Goal: Transaction & Acquisition: Purchase product/service

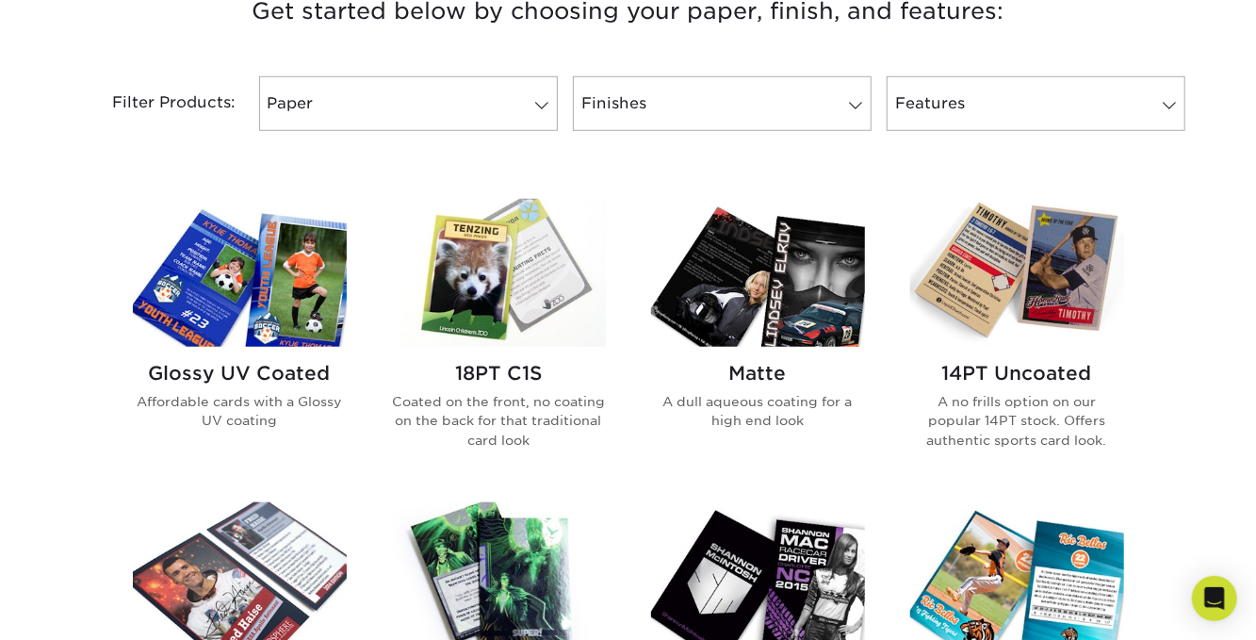
scroll to position [848, 0]
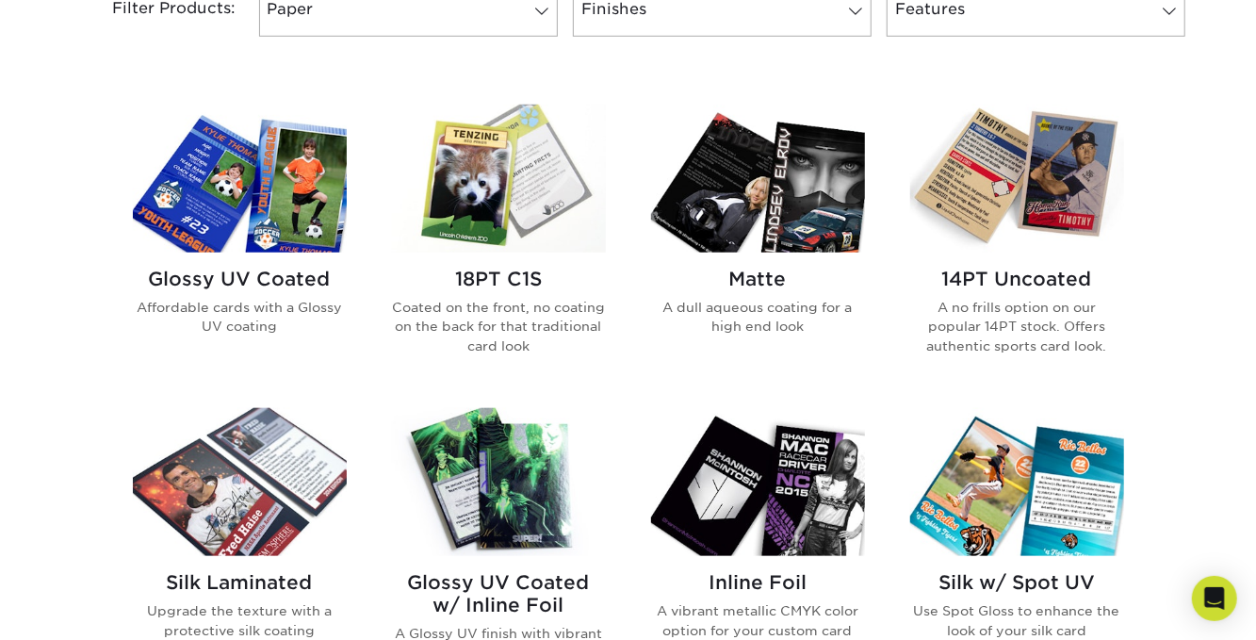
click at [313, 244] on img at bounding box center [240, 179] width 214 height 148
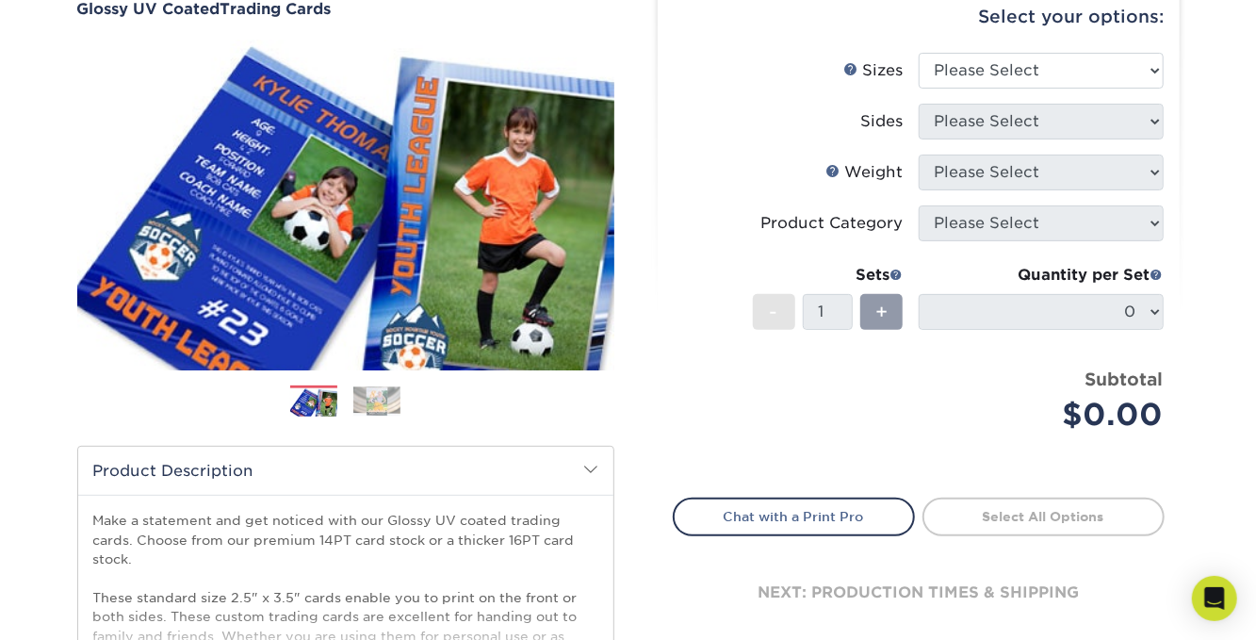
scroll to position [94, 0]
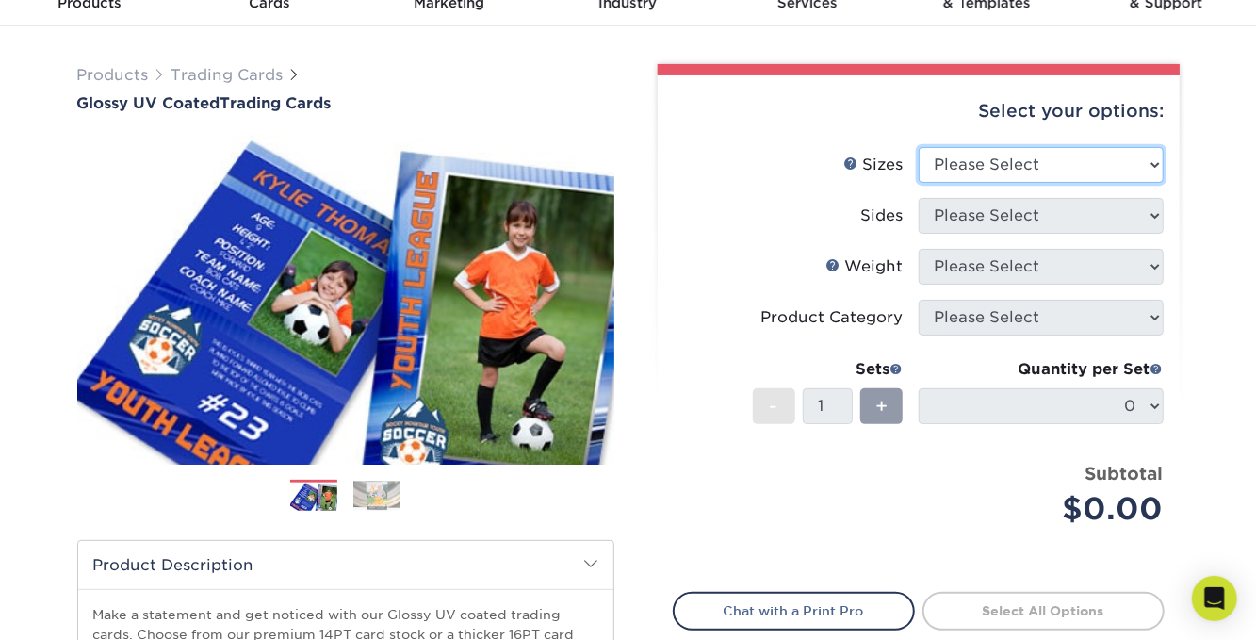
click at [1142, 160] on select "Please Select 2.5" x 3.5"" at bounding box center [1041, 165] width 245 height 36
select select "2.50x3.50"
click at [919, 147] on select "Please Select 2.5" x 3.5"" at bounding box center [1041, 165] width 245 height 36
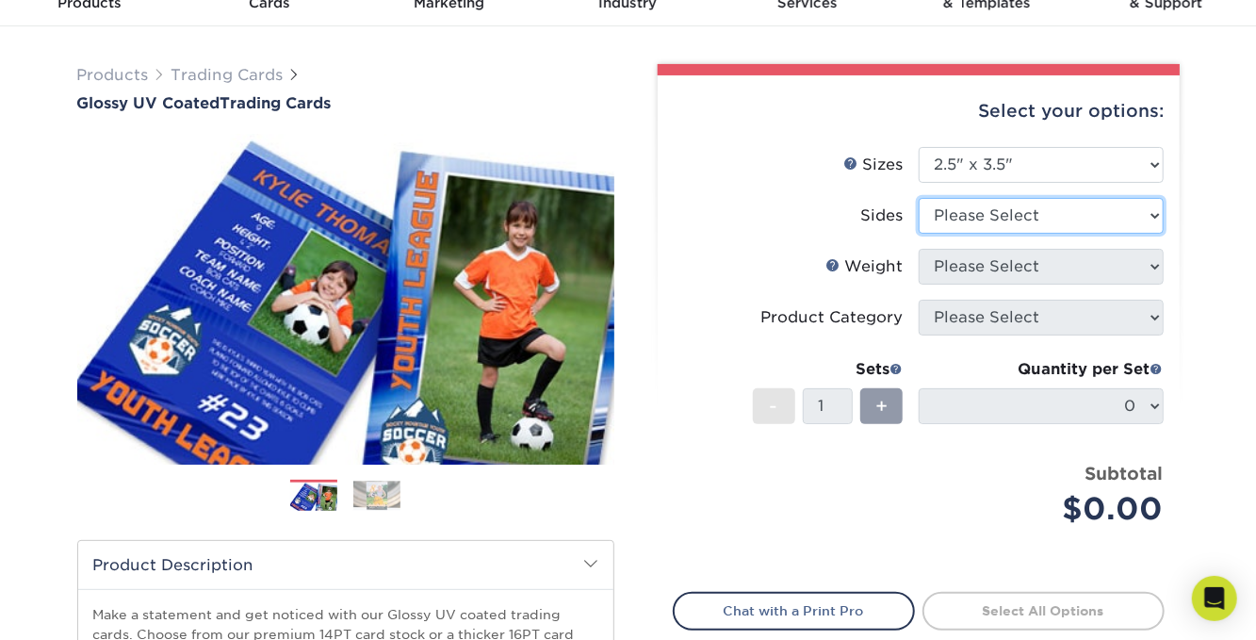
click at [1115, 224] on select "Please Select Print Both Sides Print Front Only" at bounding box center [1041, 216] width 245 height 36
select select "32d3c223-f82c-492b-b915-ba065a00862f"
click at [919, 198] on select "Please Select Print Both Sides Print Front Only" at bounding box center [1041, 216] width 245 height 36
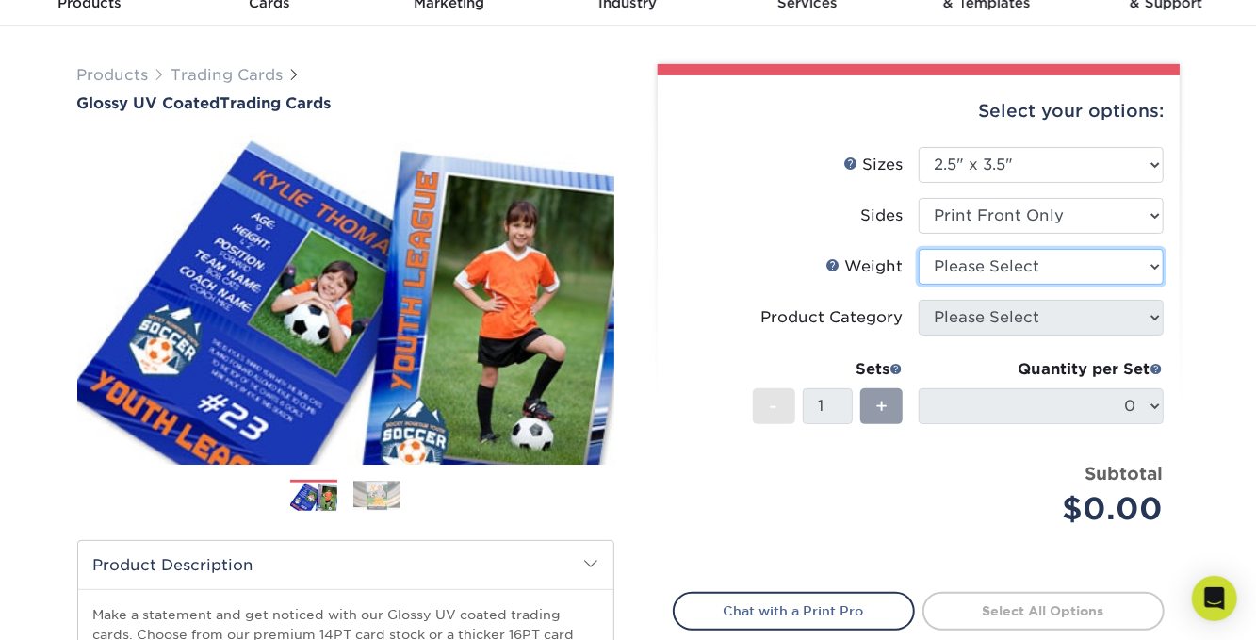
click at [1089, 265] on select "Please Select 16PT 14PT 18PT C1S" at bounding box center [1041, 267] width 245 height 36
select select "16PT"
click at [919, 249] on select "Please Select 16PT 14PT 18PT C1S" at bounding box center [1041, 267] width 245 height 36
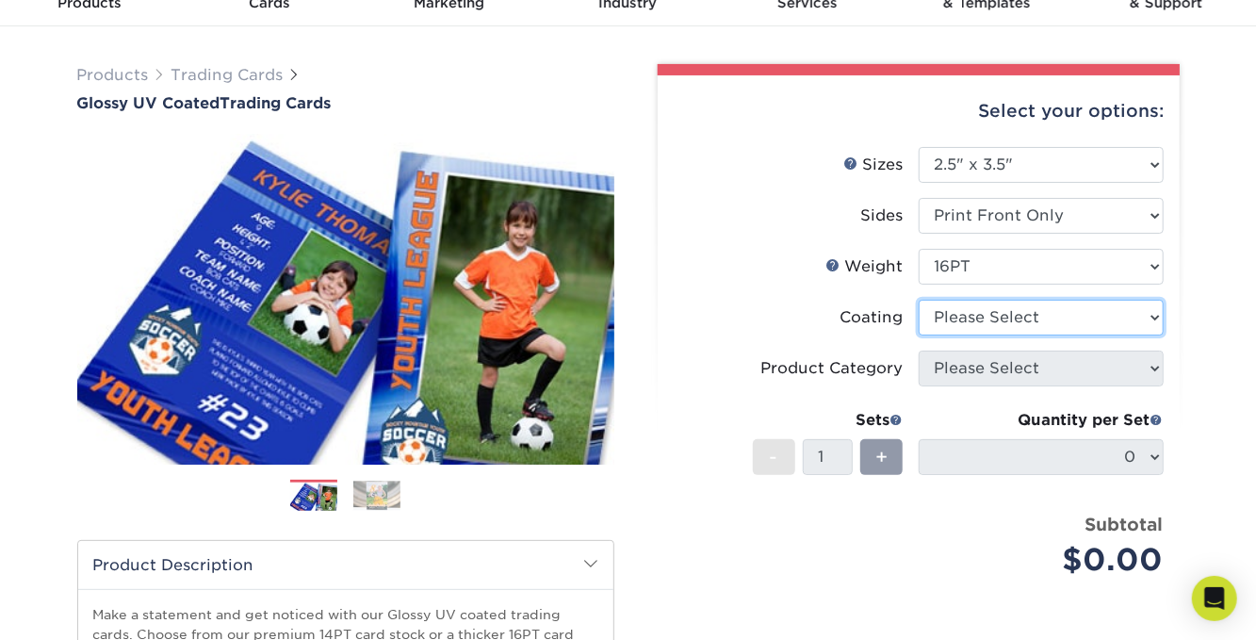
click at [1088, 319] on select at bounding box center [1041, 318] width 245 height 36
select select "1e8116af-acfc-44b1-83dc-8181aa338834"
click at [919, 300] on select at bounding box center [1041, 318] width 245 height 36
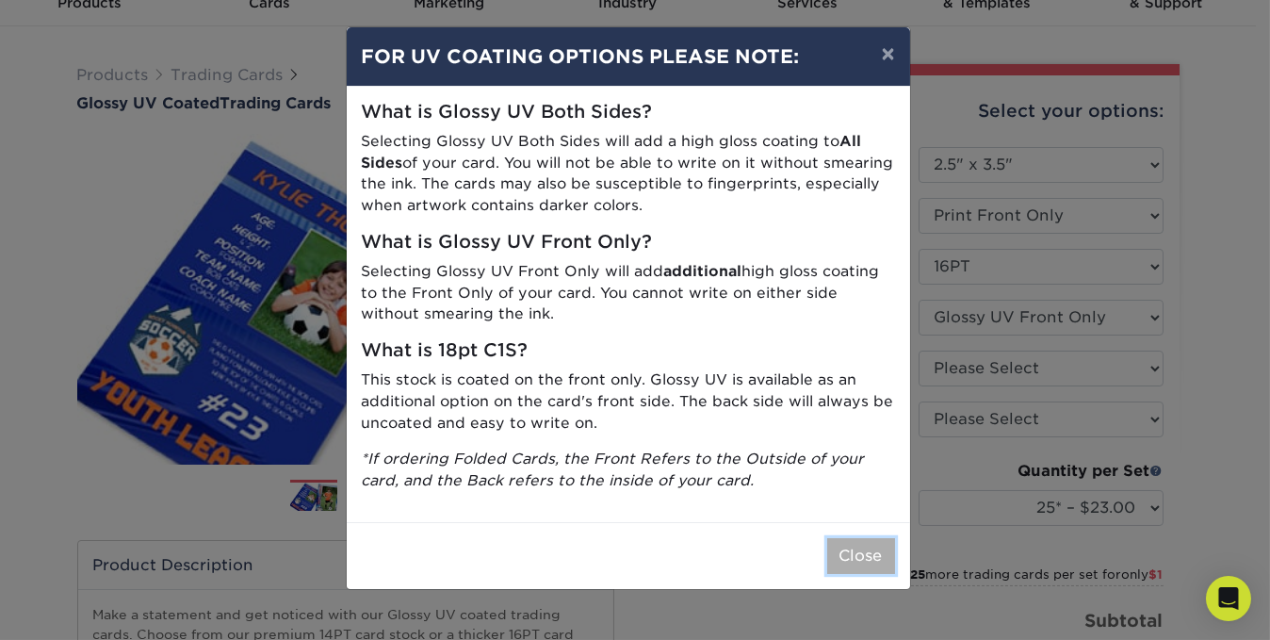
click at [839, 550] on button "Close" at bounding box center [861, 556] width 68 height 36
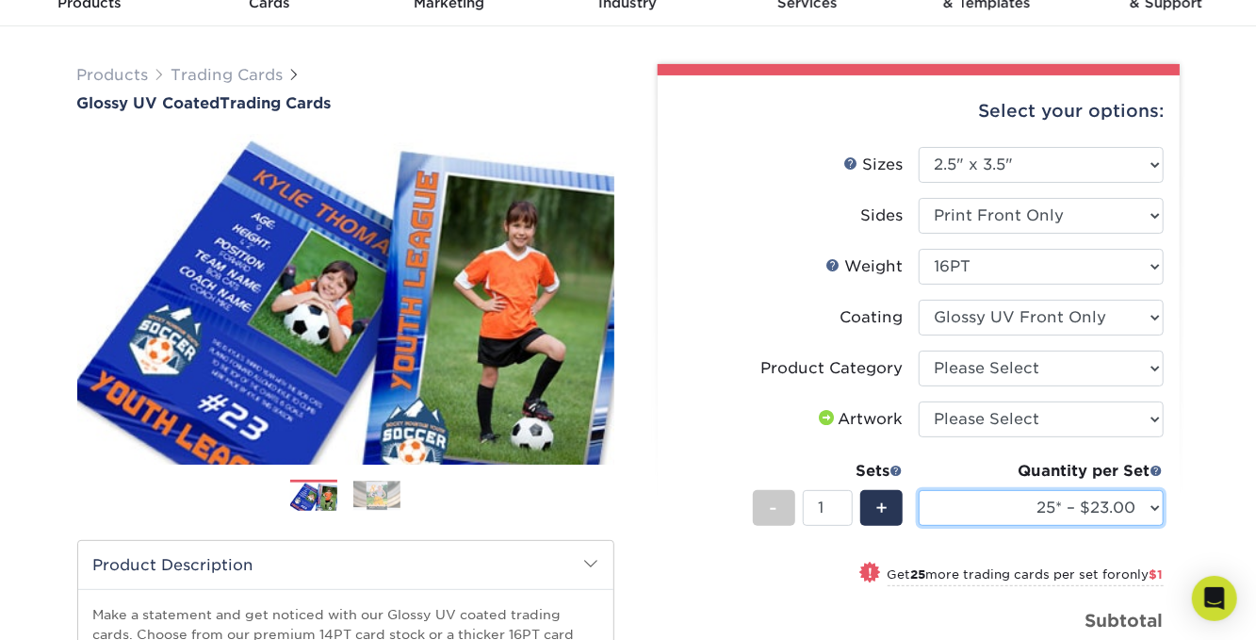
click at [1154, 504] on select "25* – $23.00 50* – $24.00 75* – $25.00 100* – $37.00 250* – $47.00 500 – $58.00…" at bounding box center [1041, 508] width 245 height 36
click at [1203, 445] on div "Products Trading Cards Glossy UV Coated Trading Cards Previous Next /" at bounding box center [628, 529] width 1256 height 1006
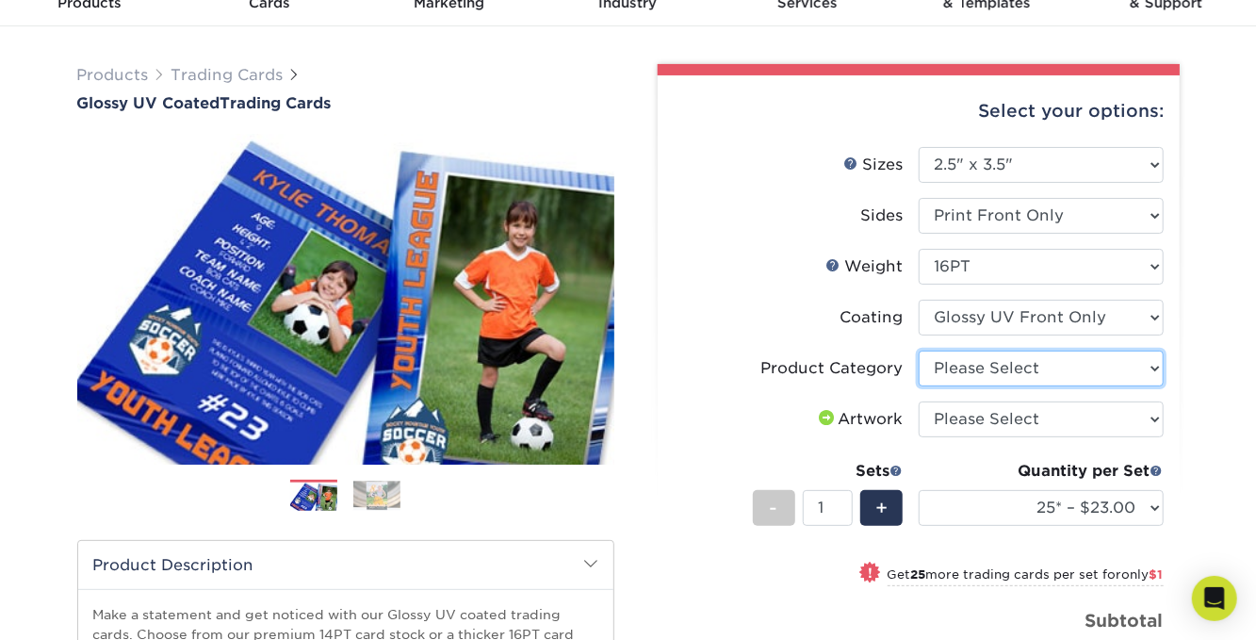
click at [1146, 375] on select "Please Select Trading Cards" at bounding box center [1041, 369] width 245 height 36
select select "c2f9bce9-36c2-409d-b101-c29d9d031e18"
click at [919, 351] on select "Please Select Trading Cards" at bounding box center [1041, 369] width 245 height 36
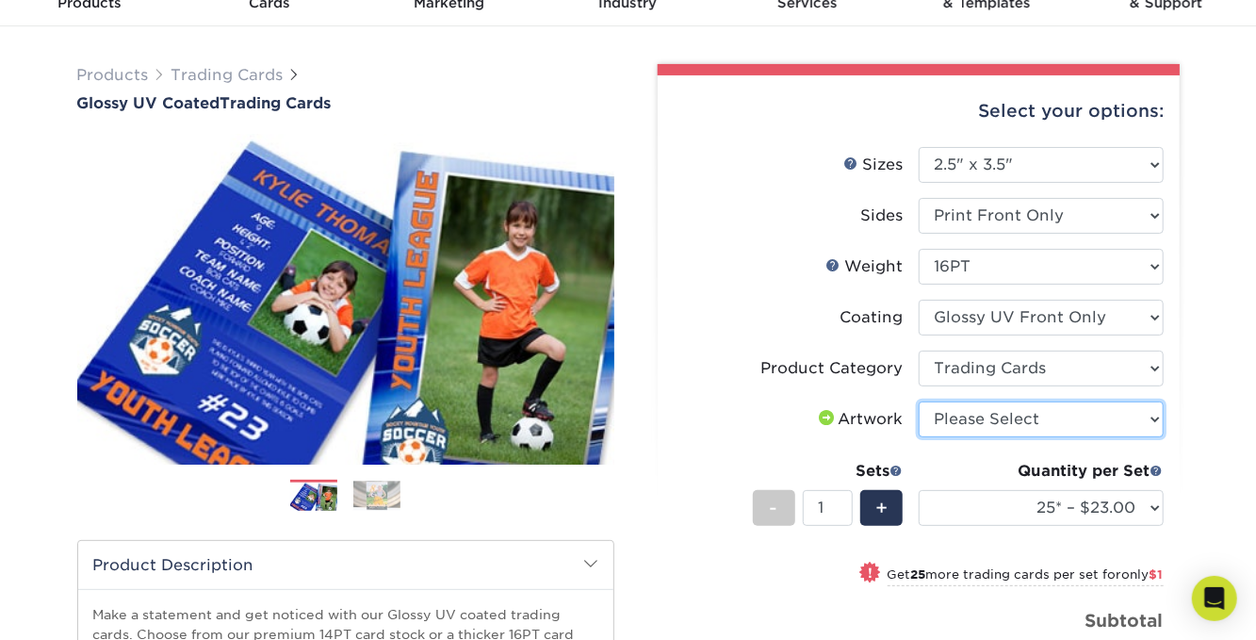
click at [1128, 413] on select "Please Select I will upload files I need a design - $100" at bounding box center [1041, 419] width 245 height 36
select select "upload"
click at [919, 401] on select "Please Select I will upload files I need a design - $100" at bounding box center [1041, 419] width 245 height 36
click at [712, 447] on li "Artwork Please Select I will upload files I need a design - $100" at bounding box center [919, 426] width 490 height 51
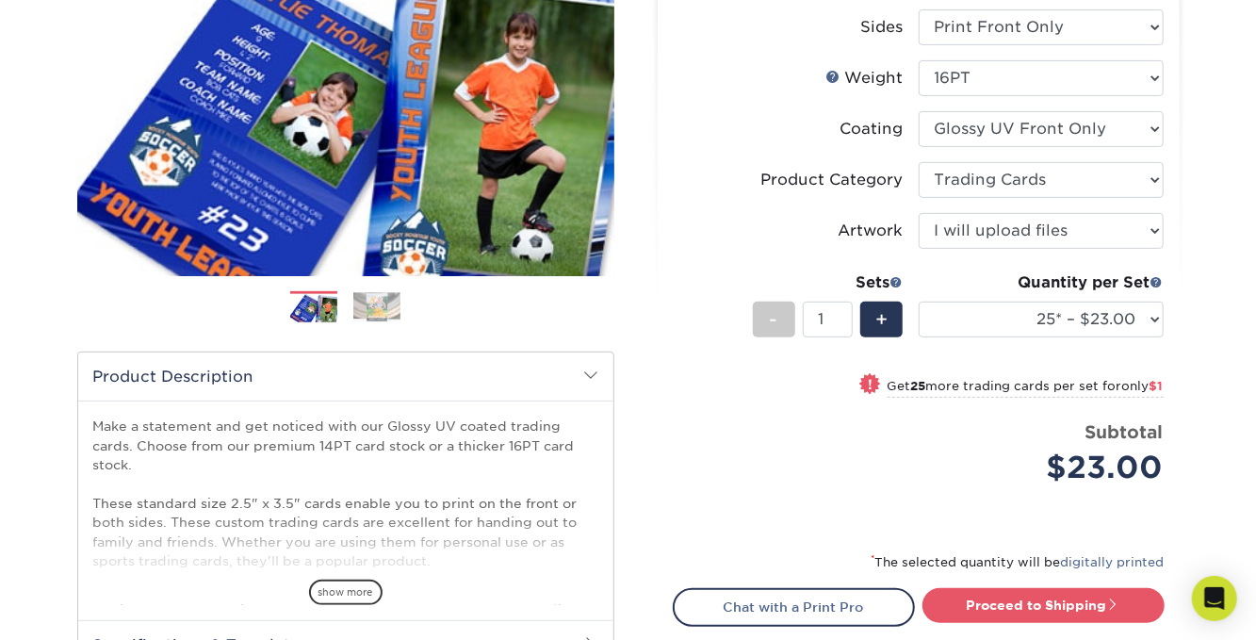
scroll to position [377, 0]
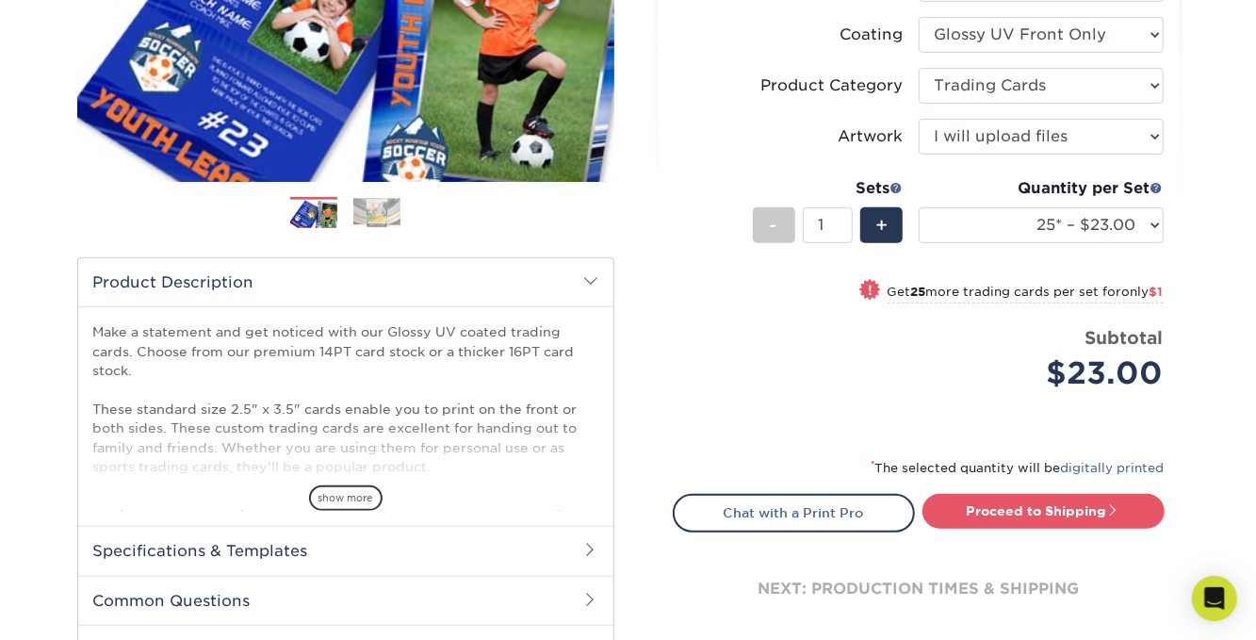
click at [379, 497] on span "show more" at bounding box center [346, 497] width 74 height 25
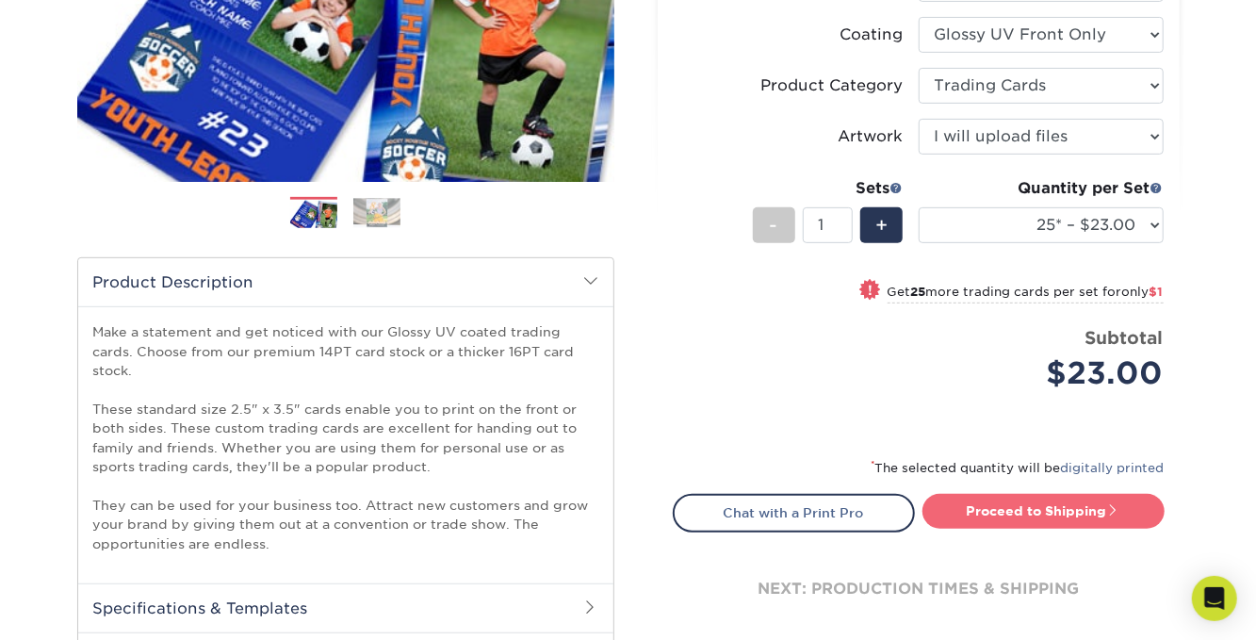
click at [1040, 511] on link "Proceed to Shipping" at bounding box center [1044, 511] width 242 height 34
type input "Set 1"
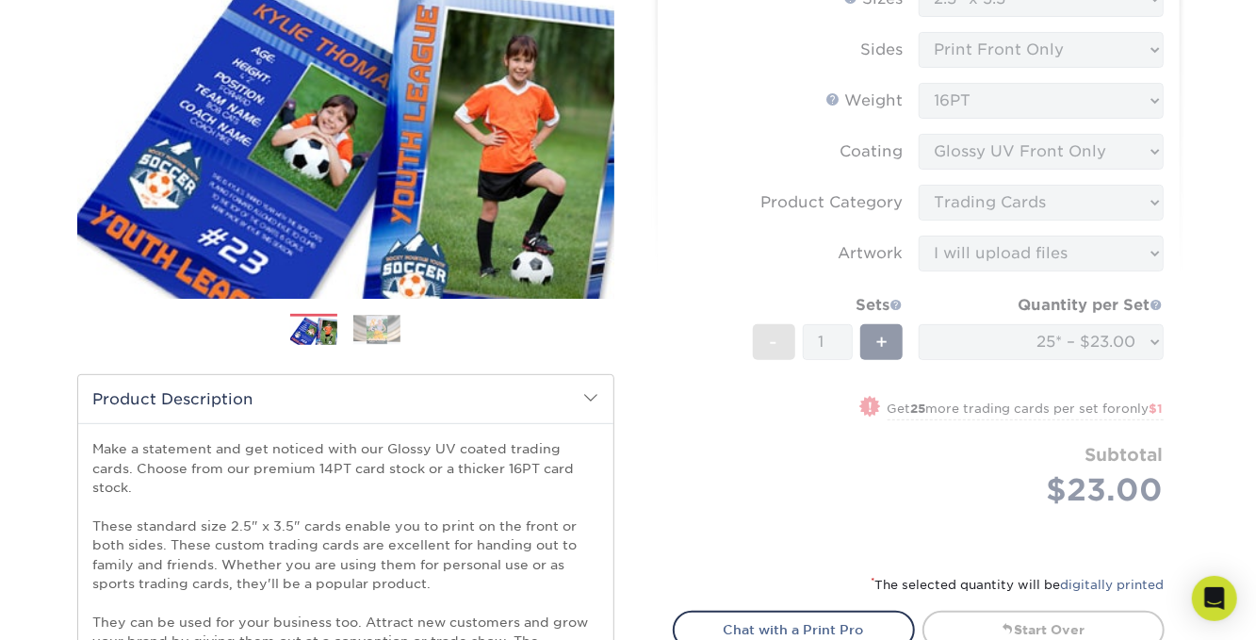
scroll to position [0, 0]
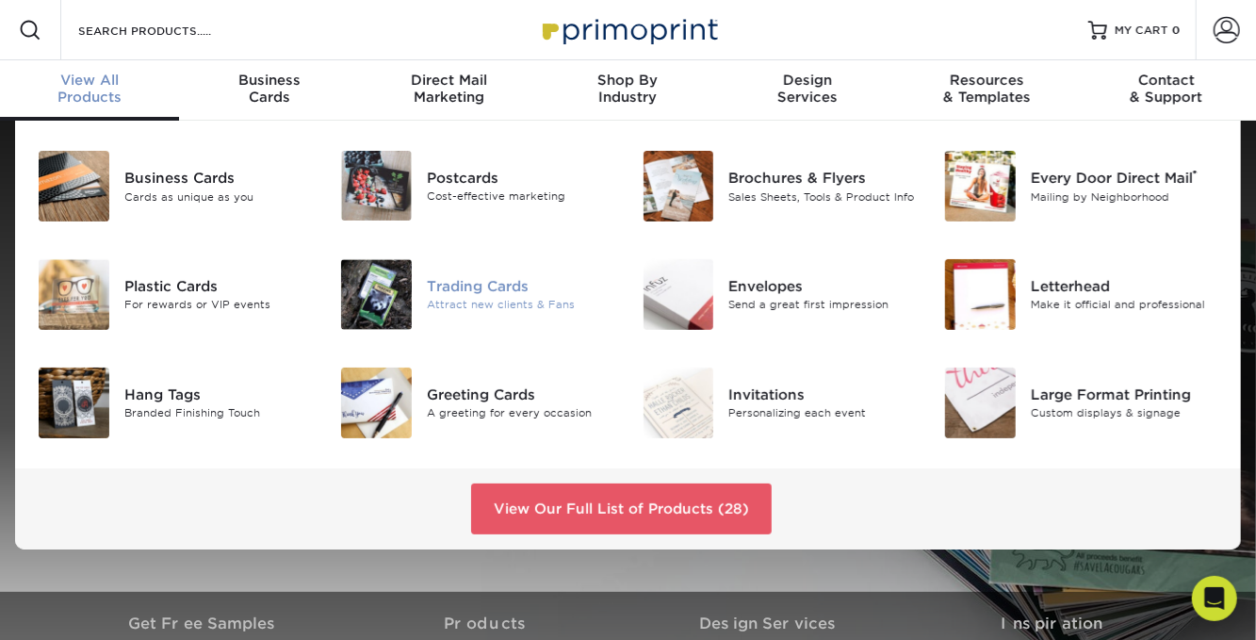
click at [496, 279] on div "Trading Cards" at bounding box center [521, 286] width 188 height 21
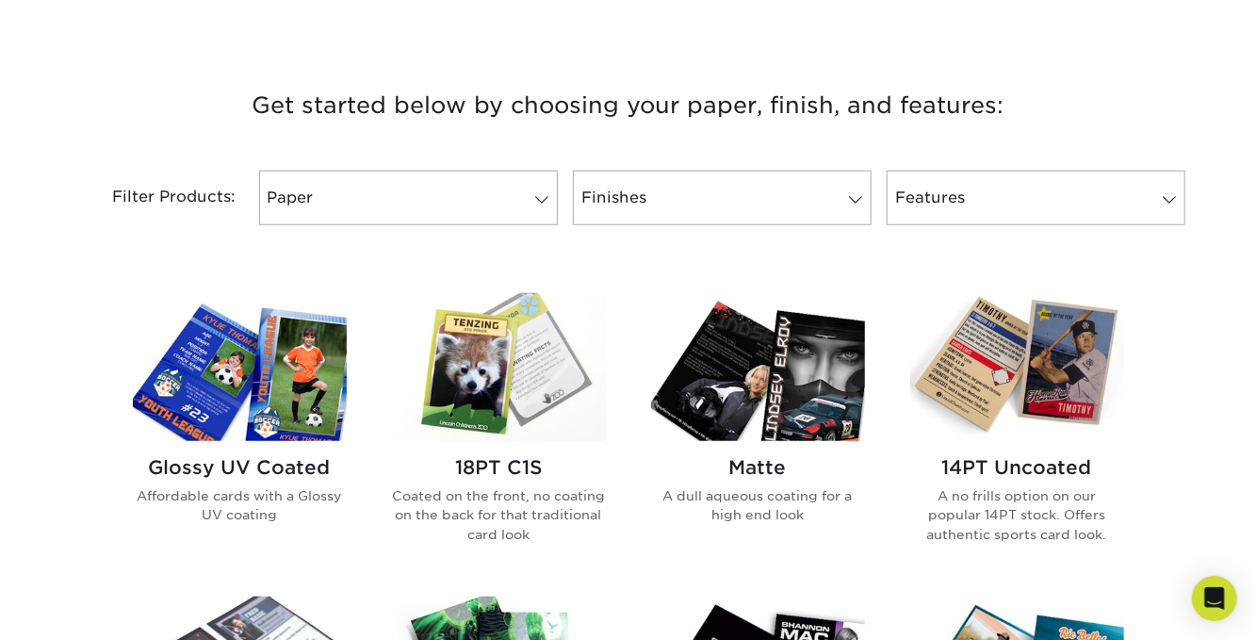
scroll to position [754, 0]
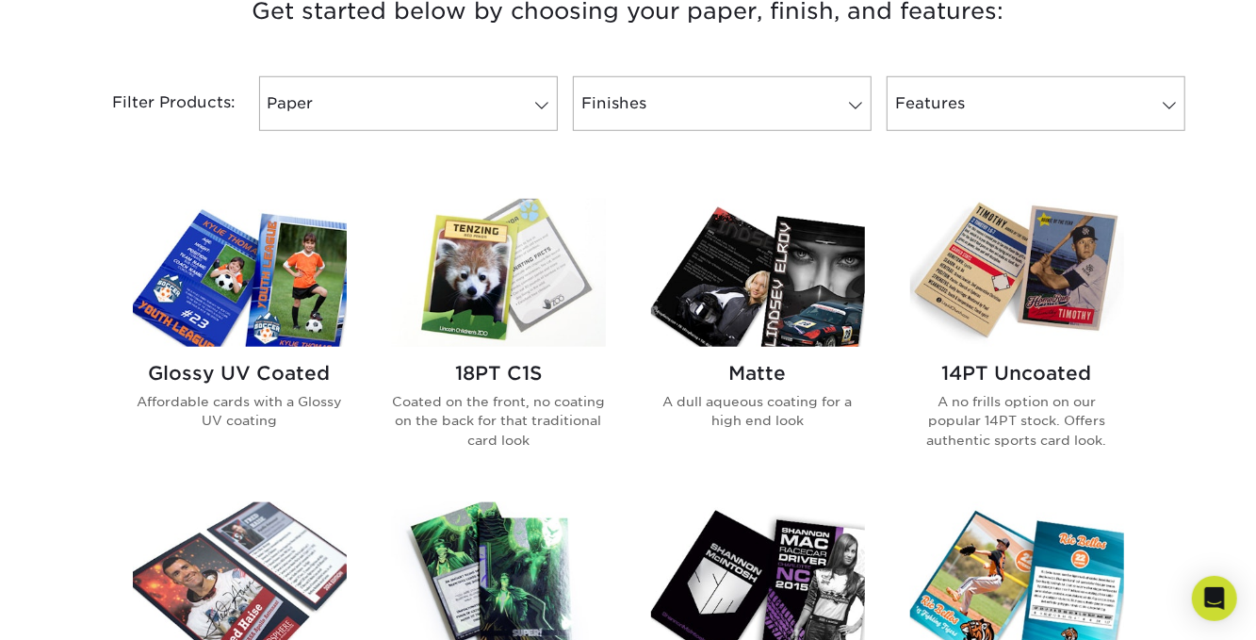
click at [284, 307] on img at bounding box center [240, 273] width 214 height 148
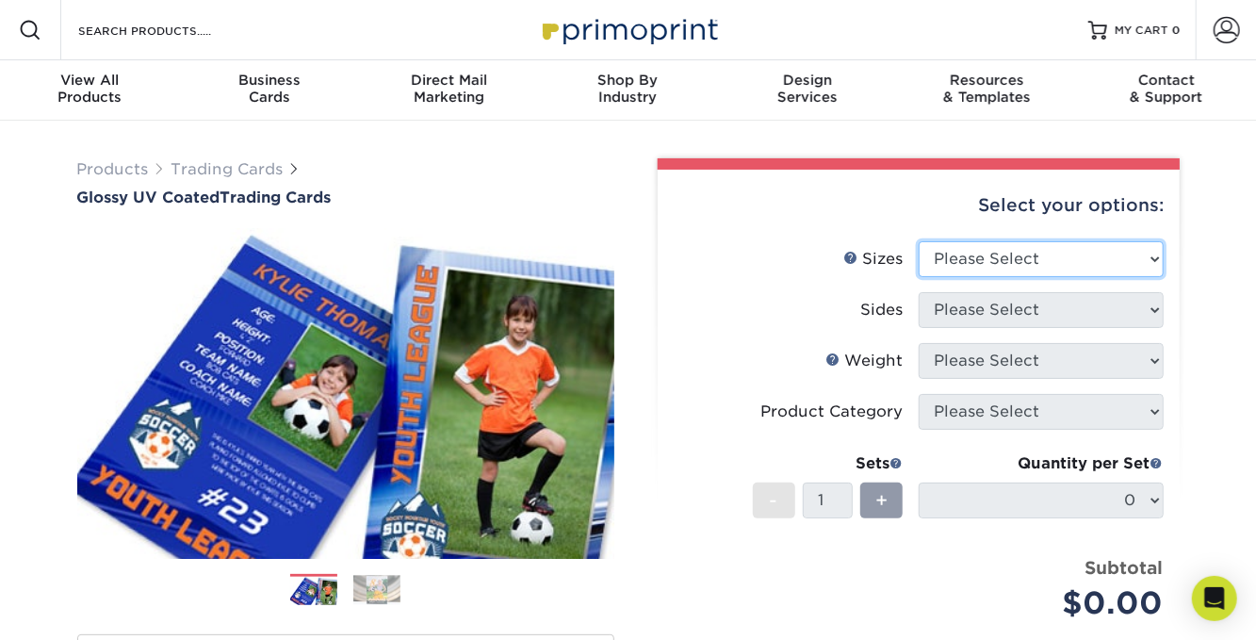
click at [1120, 251] on select "Please Select 2.5" x 3.5"" at bounding box center [1041, 259] width 245 height 36
select select "2.50x3.50"
click at [919, 241] on select "Please Select 2.5" x 3.5"" at bounding box center [1041, 259] width 245 height 36
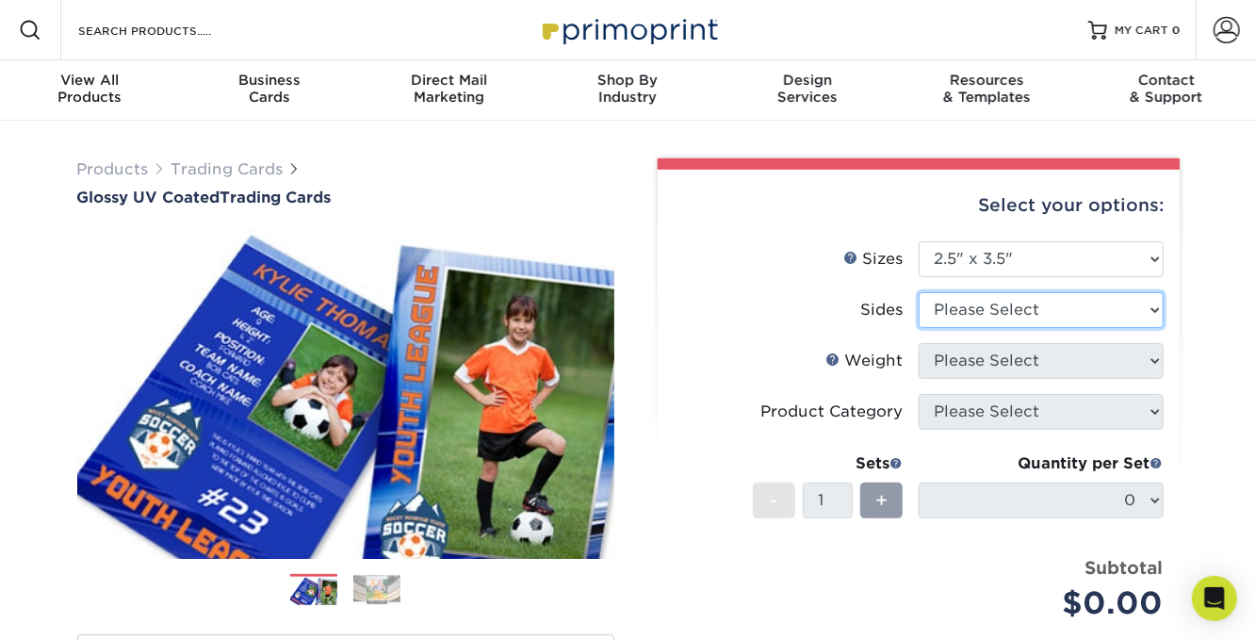
click at [1090, 308] on select "Please Select Print Both Sides Print Front Only" at bounding box center [1041, 310] width 245 height 36
select select "32d3c223-f82c-492b-b915-ba065a00862f"
click at [919, 292] on select "Please Select Print Both Sides Print Front Only" at bounding box center [1041, 310] width 245 height 36
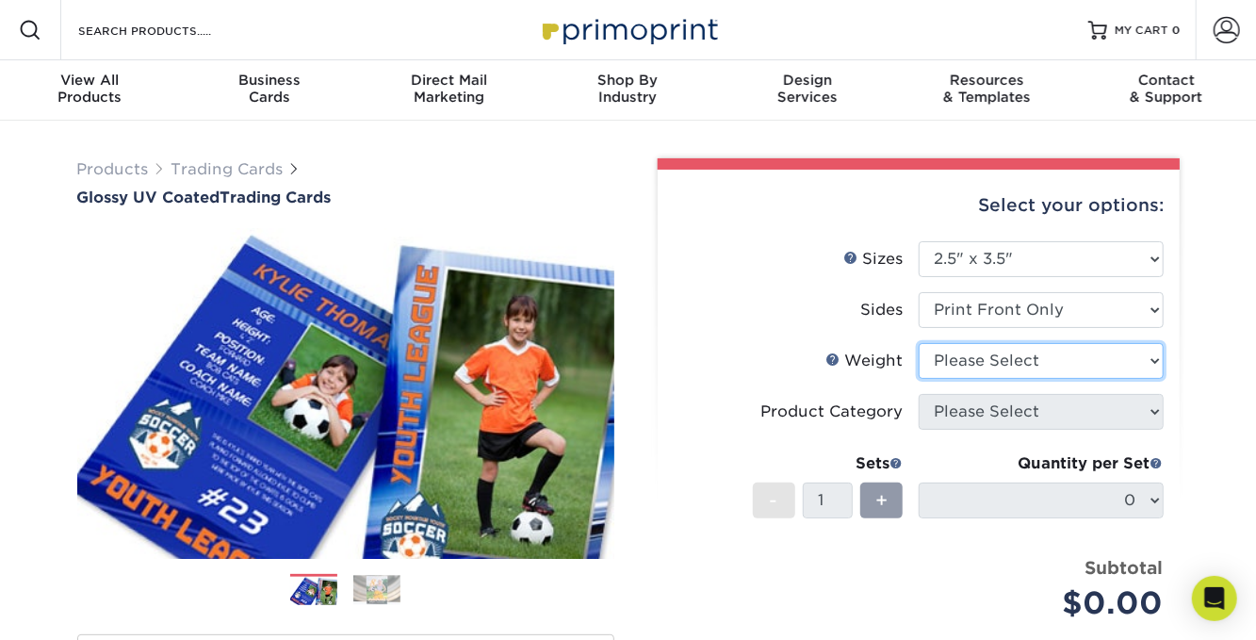
click at [1069, 367] on select "Please Select 16PT 14PT 18PT C1S" at bounding box center [1041, 361] width 245 height 36
select select "16PT"
click at [919, 343] on select "Please Select 16PT 14PT 18PT C1S" at bounding box center [1041, 361] width 245 height 36
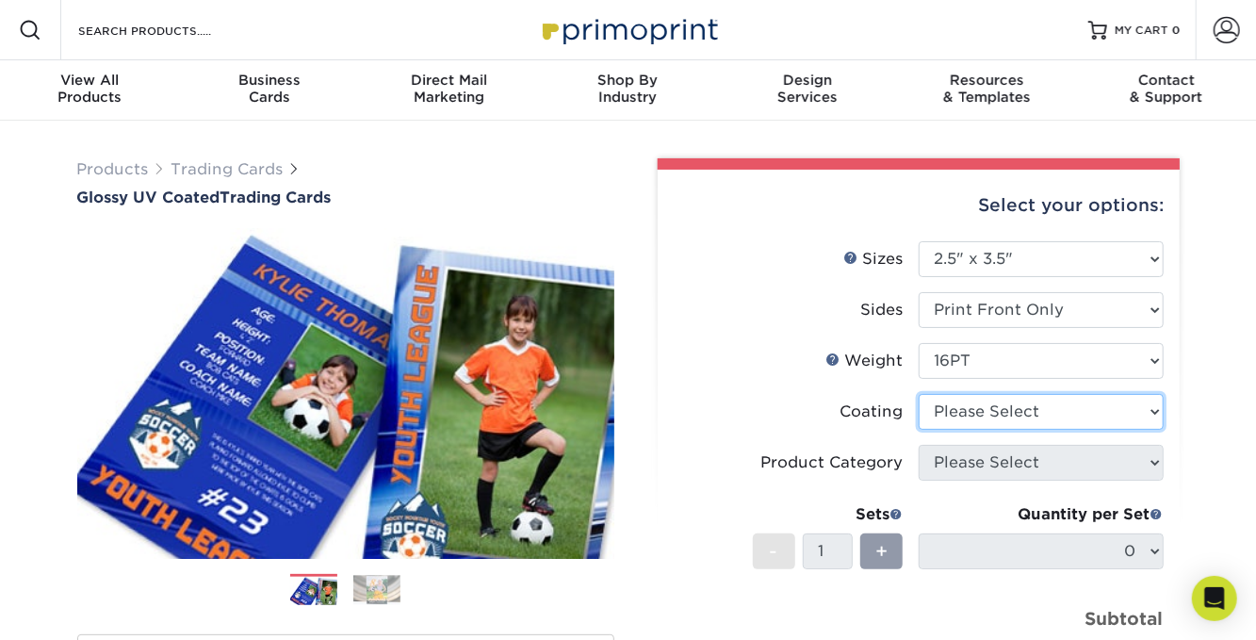
click at [1059, 412] on select at bounding box center [1041, 412] width 245 height 36
select select "1e8116af-acfc-44b1-83dc-8181aa338834"
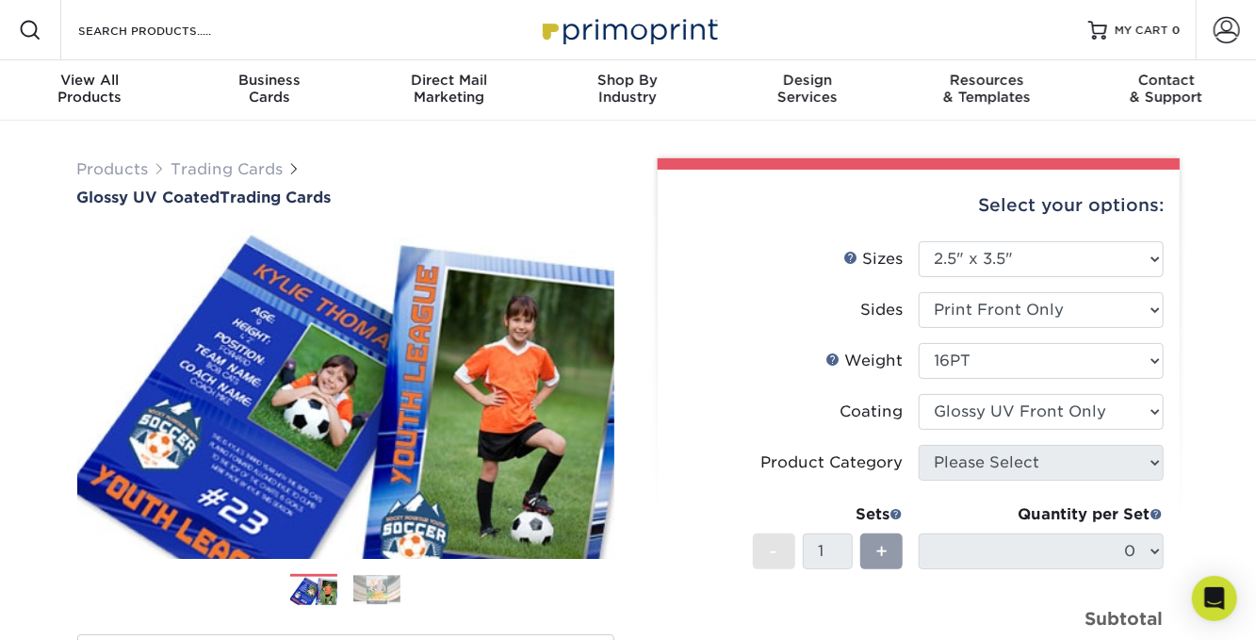
click at [919, 394] on select at bounding box center [1041, 412] width 245 height 36
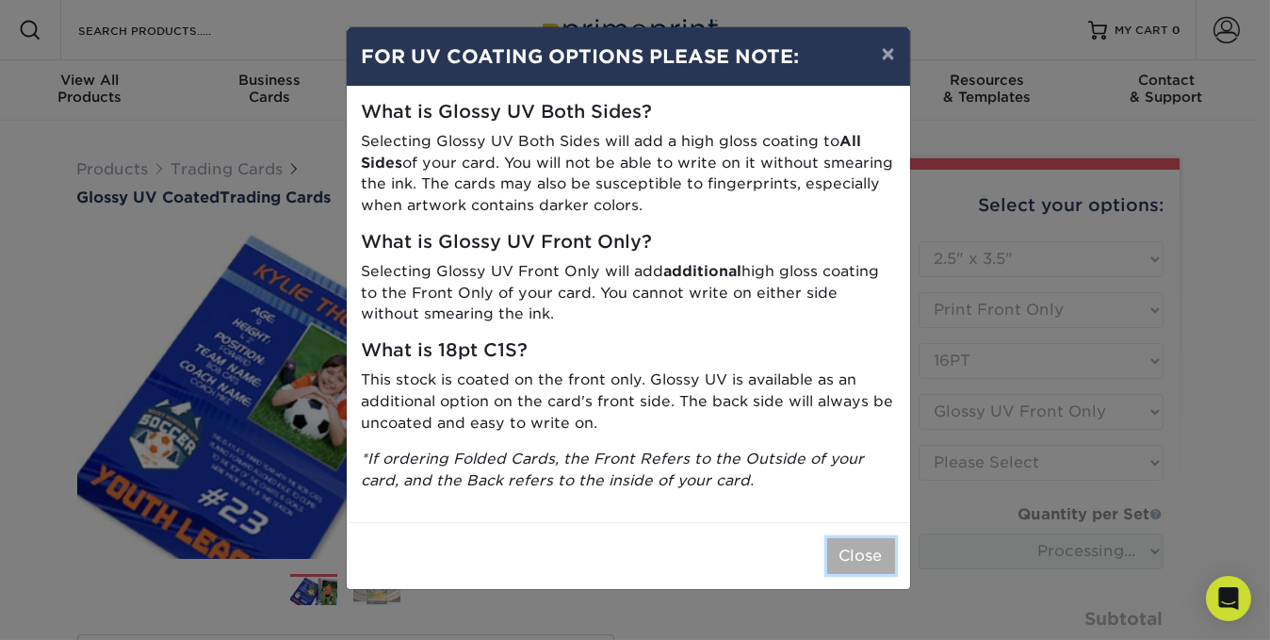
click at [875, 555] on button "Close" at bounding box center [861, 556] width 68 height 36
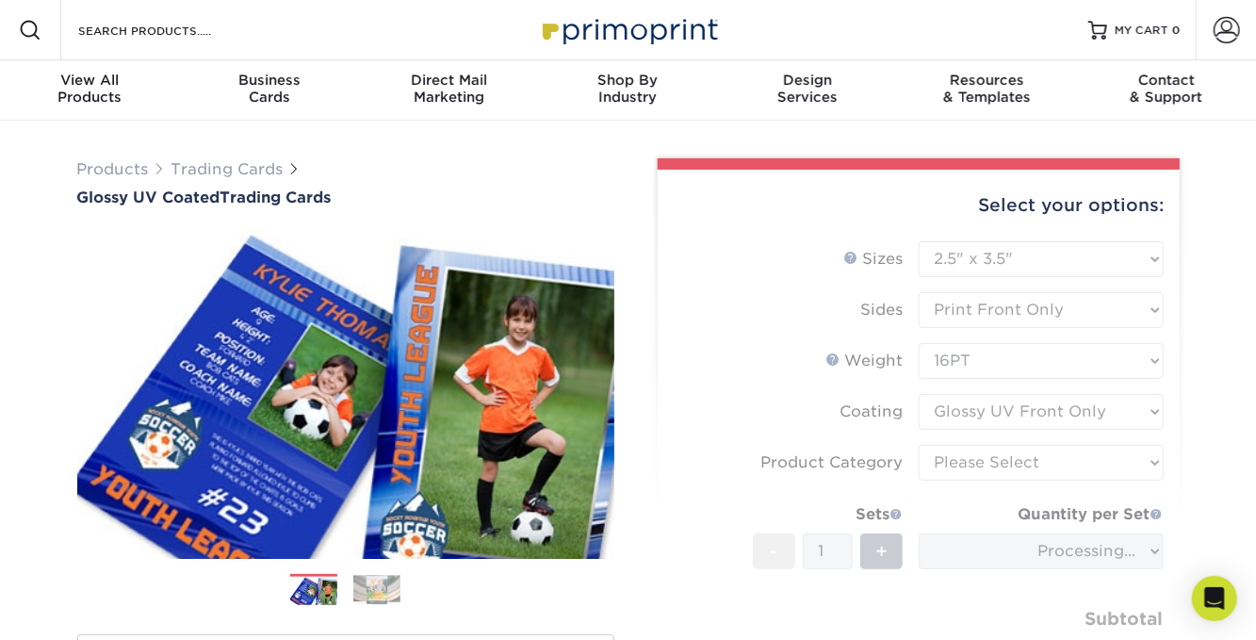
scroll to position [94, 0]
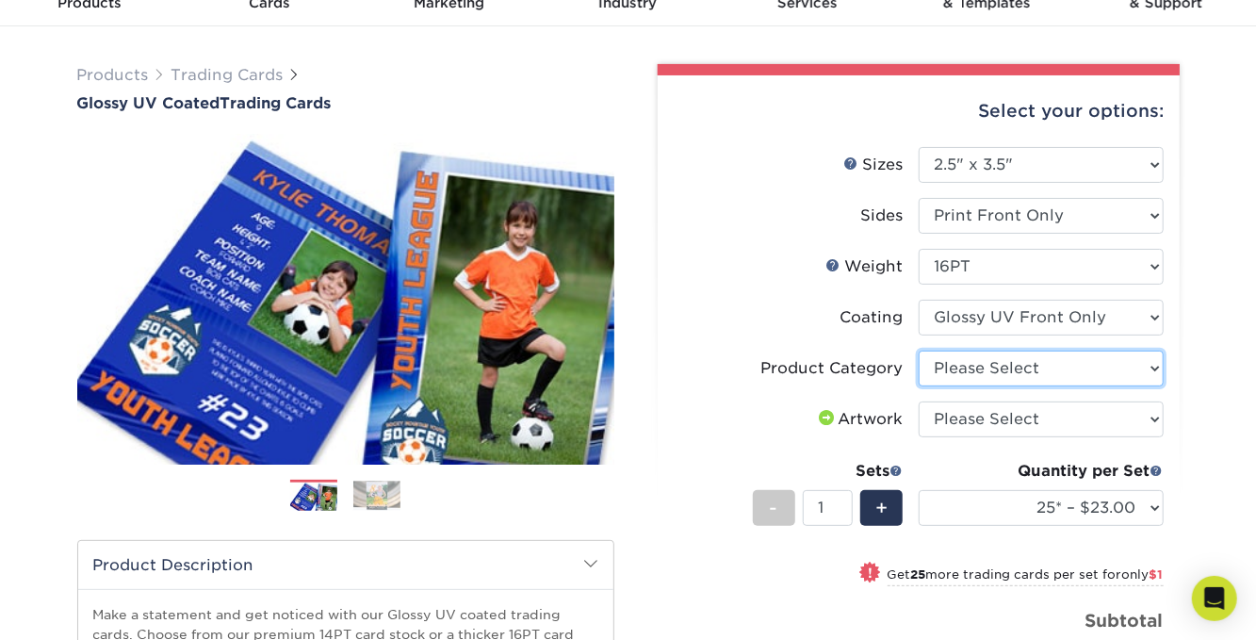
click at [1154, 361] on select "Please Select Trading Cards" at bounding box center [1041, 369] width 245 height 36
select select "c2f9bce9-36c2-409d-b101-c29d9d031e18"
click at [919, 351] on select "Please Select Trading Cards" at bounding box center [1041, 369] width 245 height 36
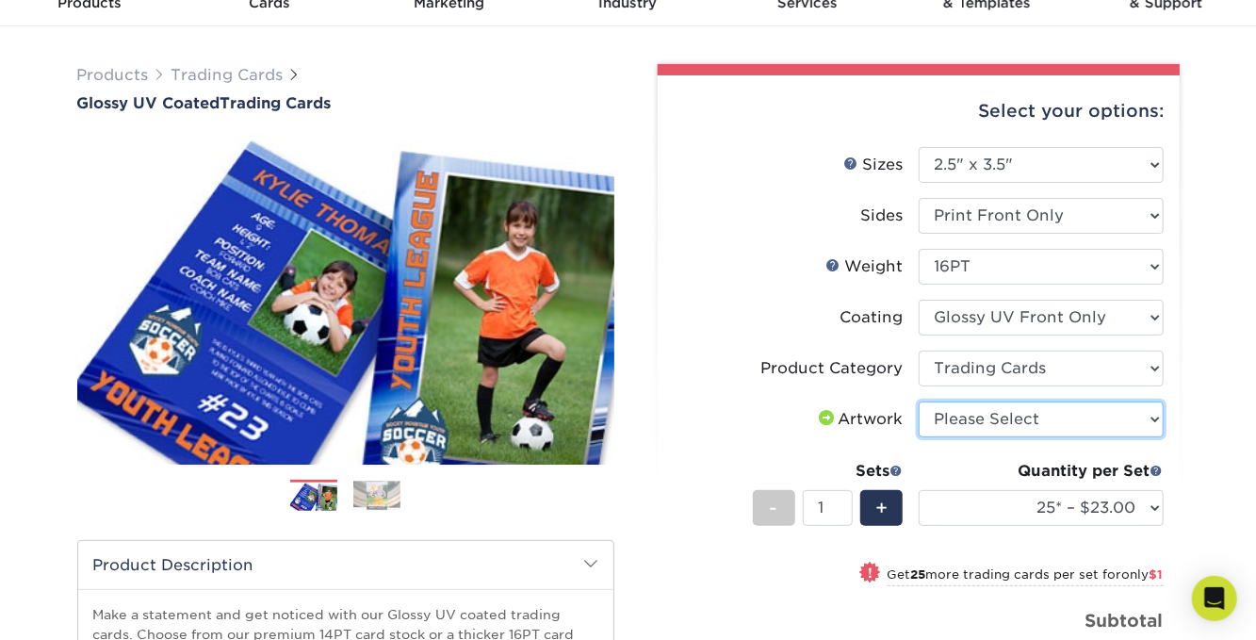
click at [1122, 414] on select "Please Select I will upload files I need a design - $100" at bounding box center [1041, 419] width 245 height 36
select select "upload"
click at [919, 401] on select "Please Select I will upload files I need a design - $100" at bounding box center [1041, 419] width 245 height 36
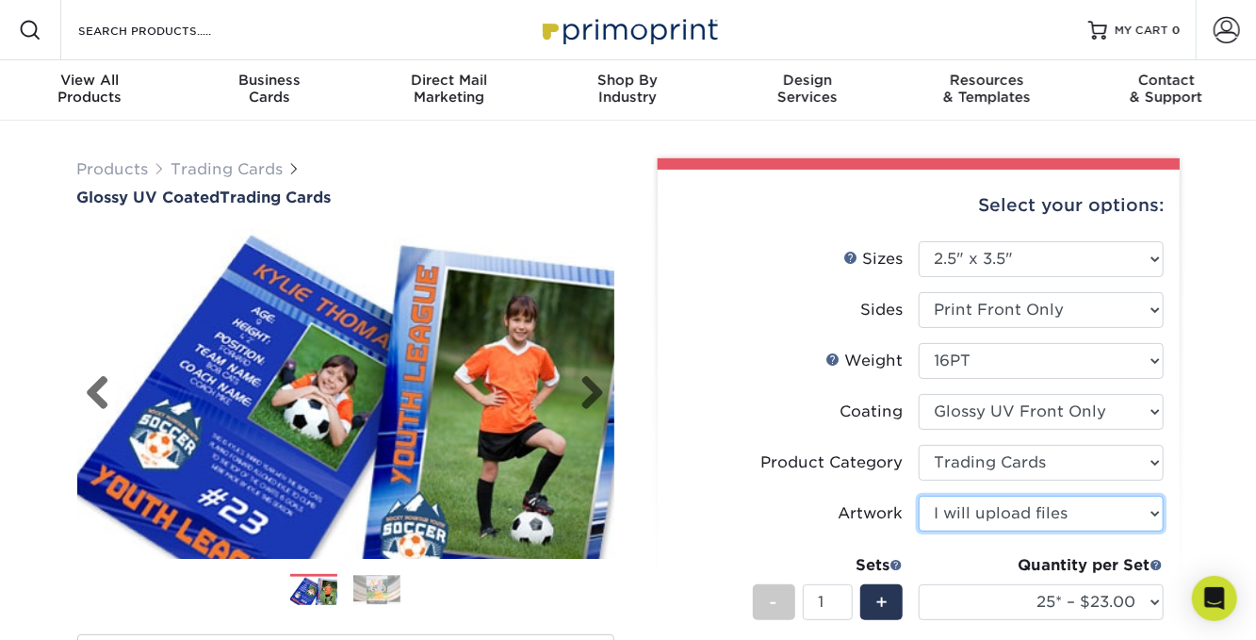
click at [469, 335] on img at bounding box center [345, 393] width 537 height 371
click at [607, 385] on img at bounding box center [345, 393] width 537 height 371
click at [596, 390] on link "Next" at bounding box center [586, 394] width 38 height 38
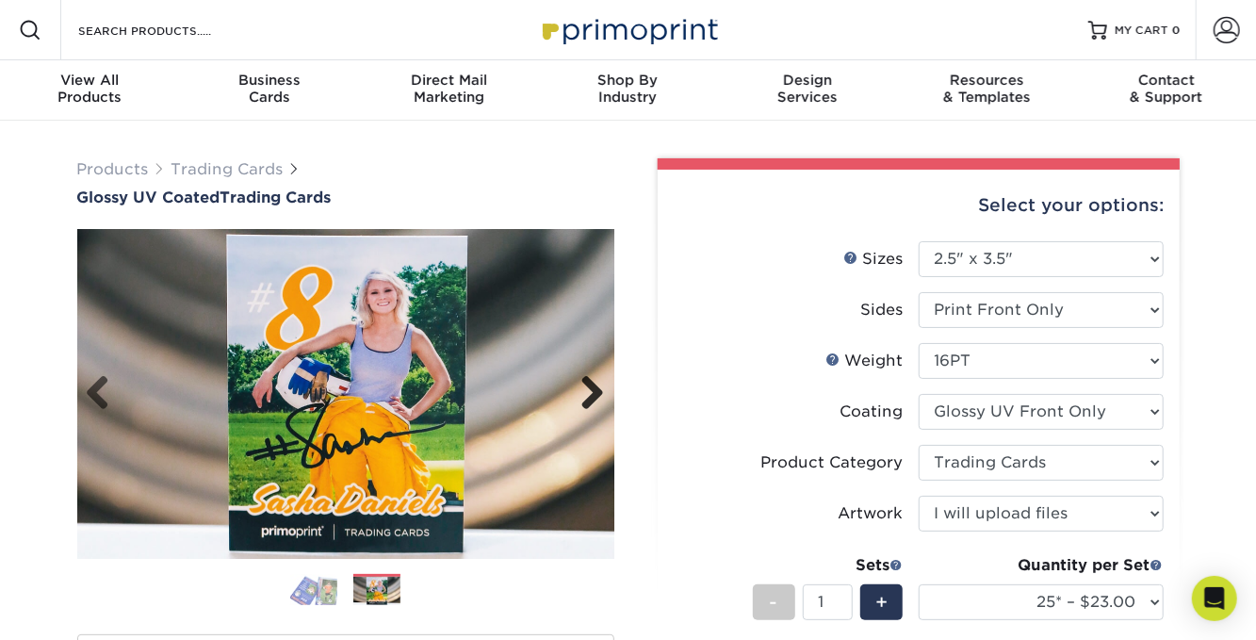
click at [596, 390] on link "Next" at bounding box center [586, 394] width 38 height 38
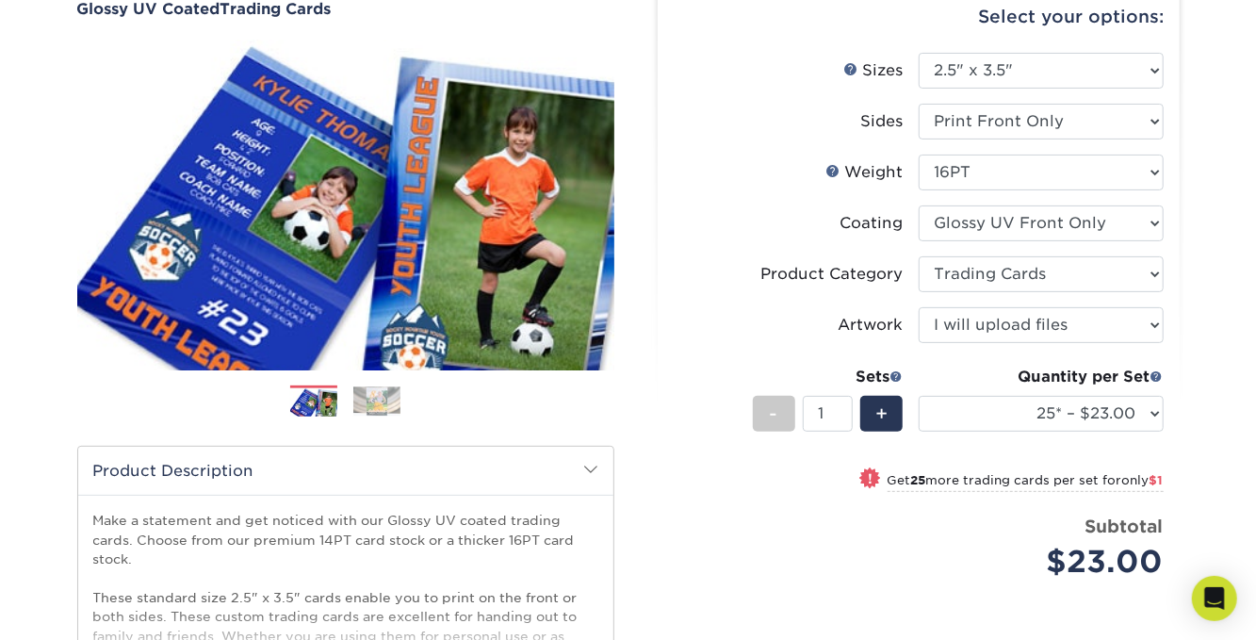
scroll to position [377, 0]
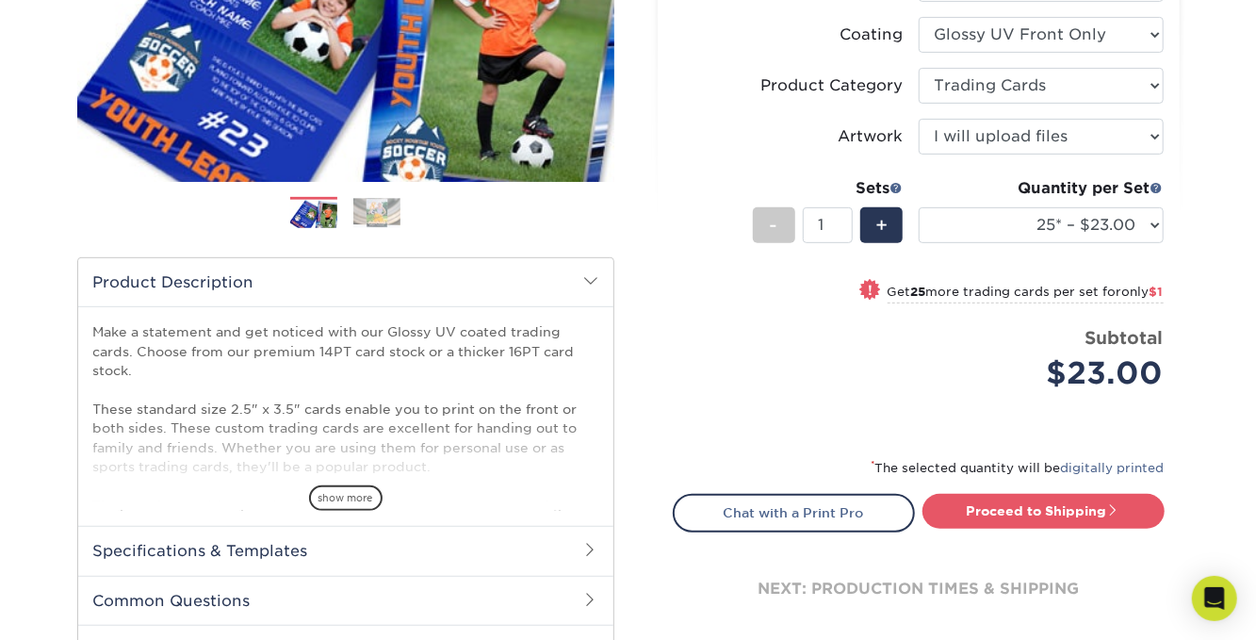
click at [358, 511] on div "Make a statement and get noticed with our Glossy UV coated trading cards. Choos…" at bounding box center [345, 416] width 535 height 220
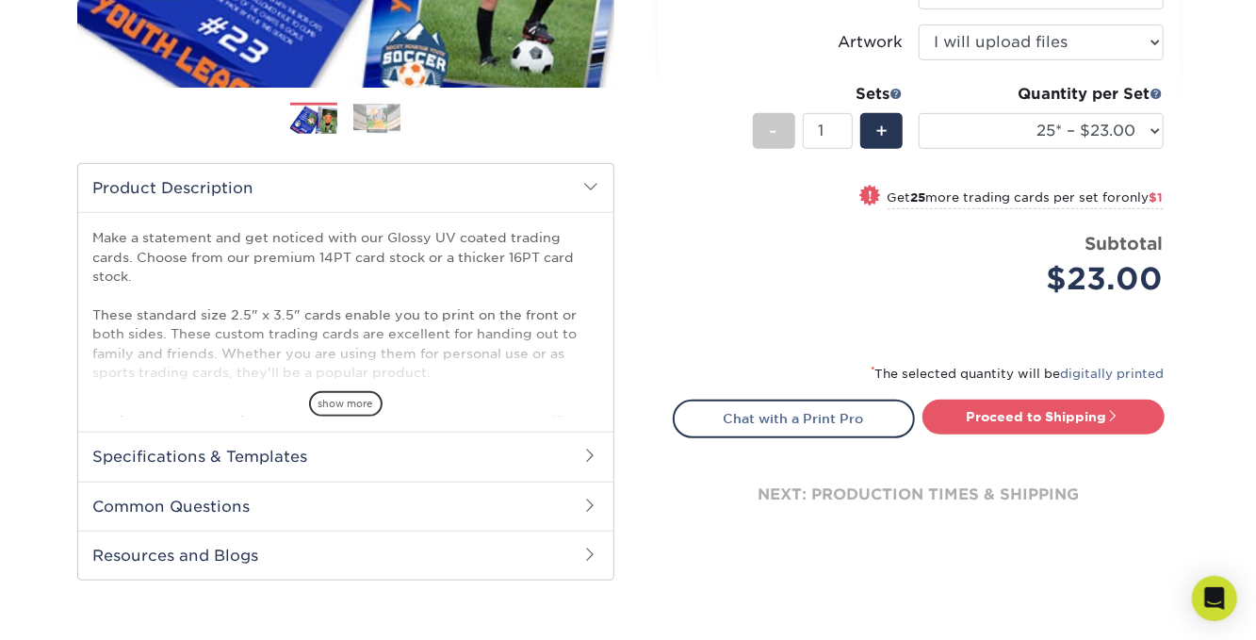
click at [445, 450] on h2 "Specifications & Templates" at bounding box center [345, 456] width 535 height 49
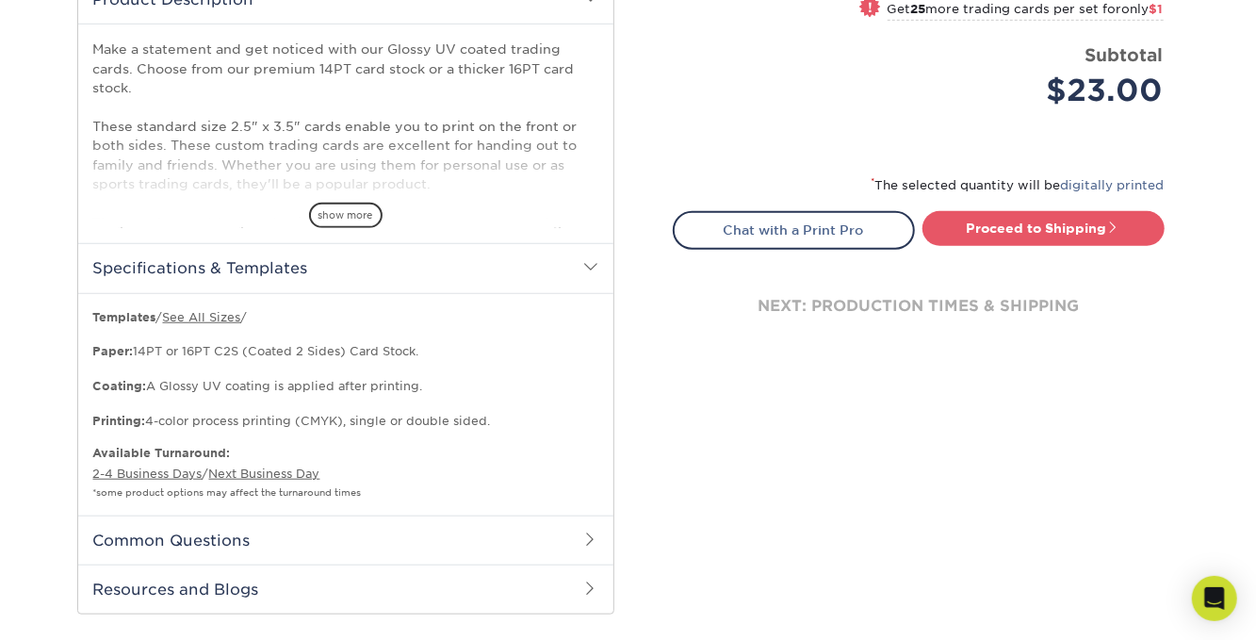
scroll to position [0, 0]
